Goal: Find specific page/section: Find specific page/section

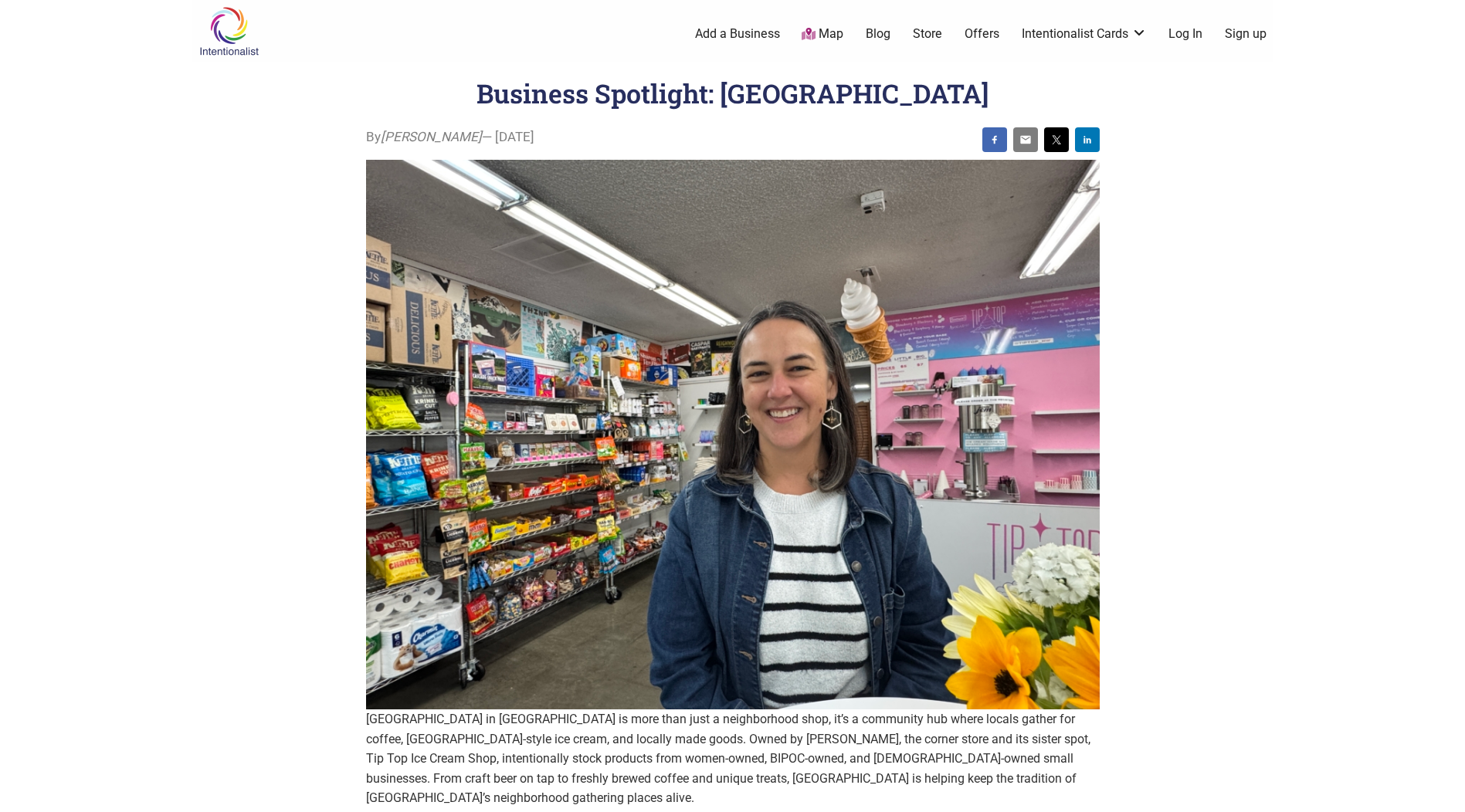
click at [220, 33] on img at bounding box center [229, 31] width 74 height 50
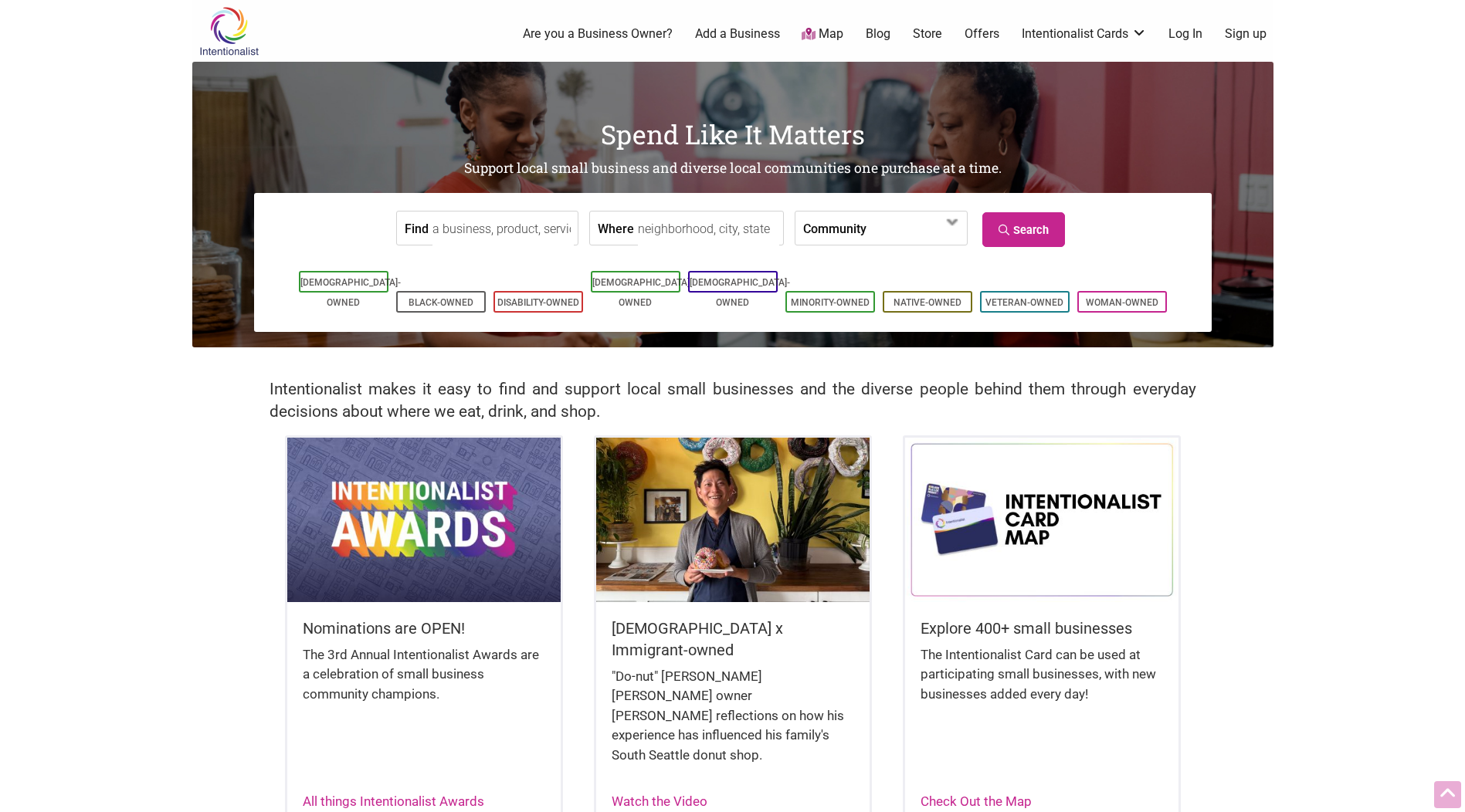
scroll to position [115, 0]
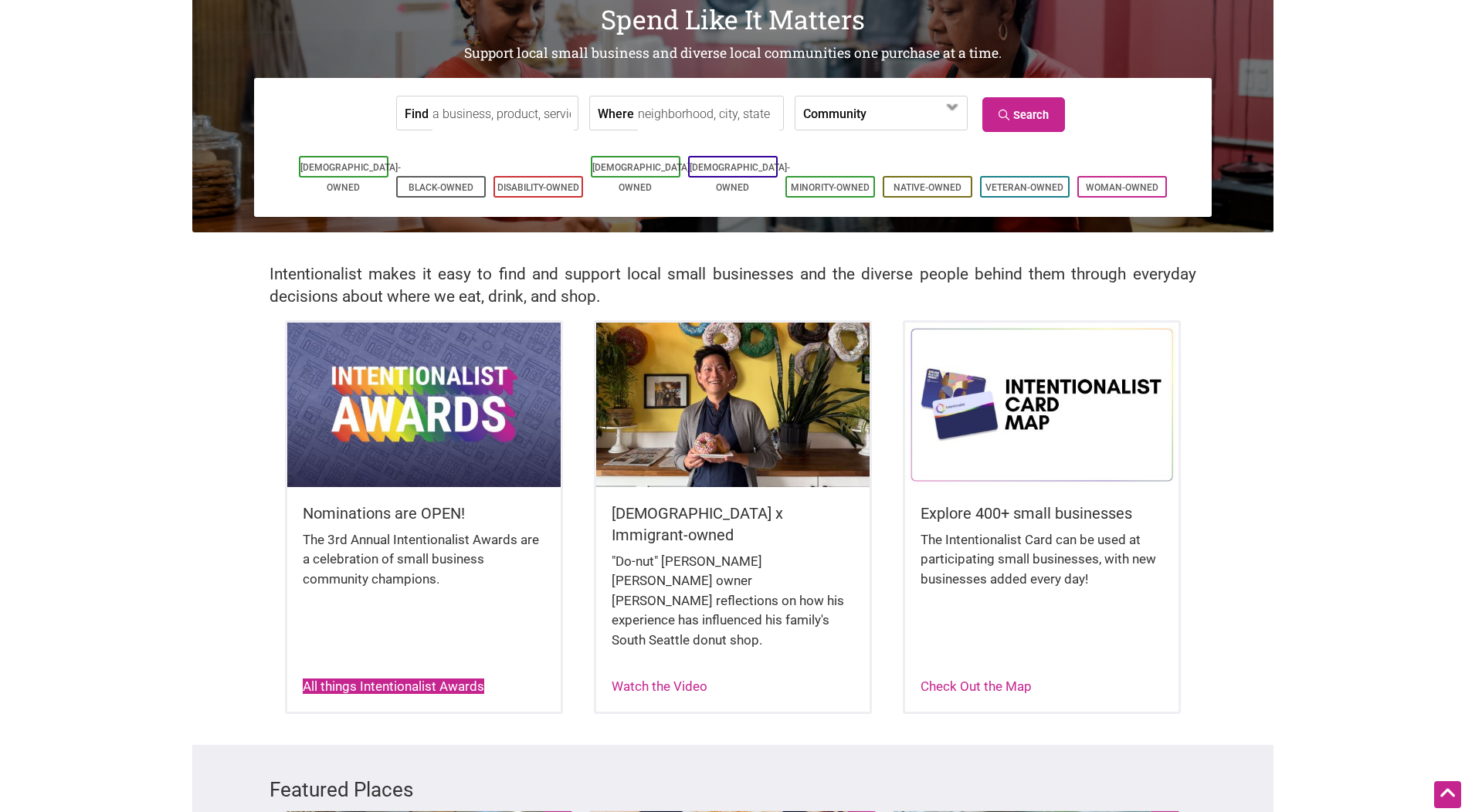
click at [373, 679] on link "All things Intentionalist Awards" at bounding box center [394, 687] width 182 height 16
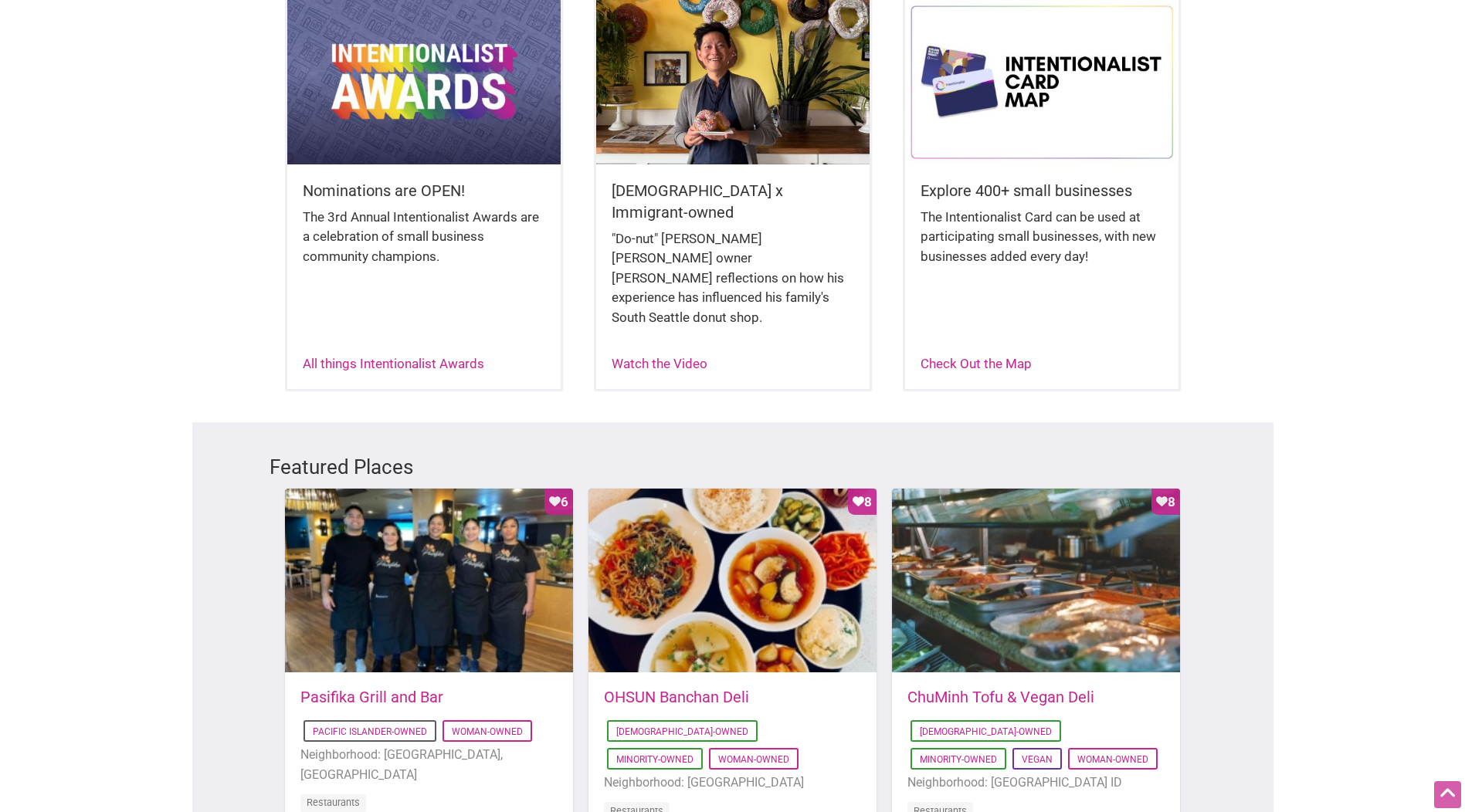
scroll to position [0, 0]
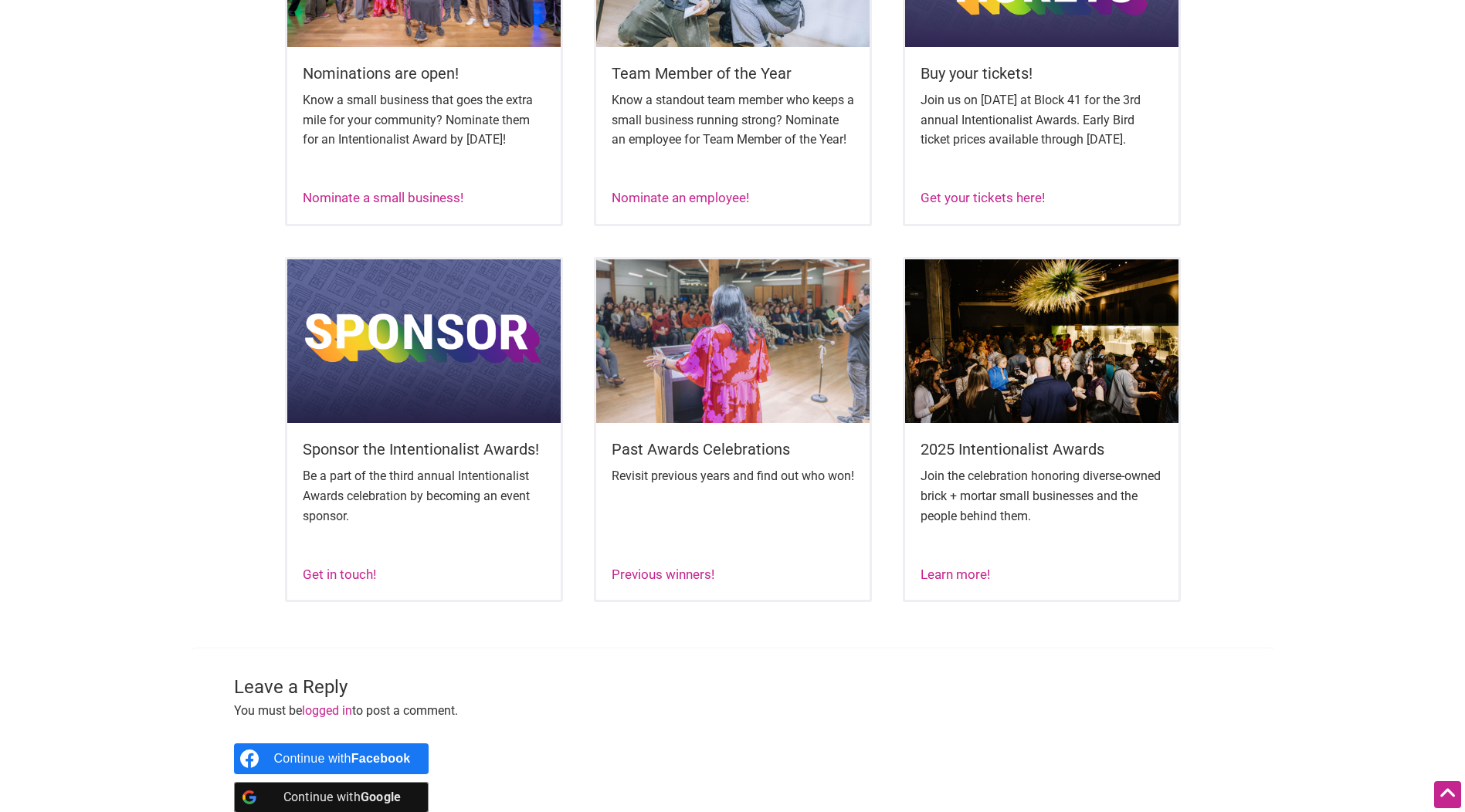
scroll to position [850, 0]
